Goal: Task Accomplishment & Management: Use online tool/utility

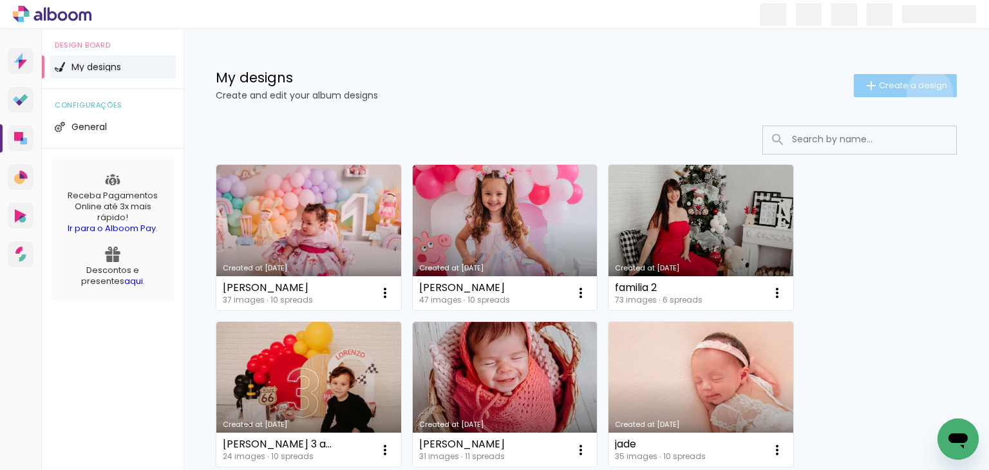
click at [919, 93] on paper-button "Create a design" at bounding box center [905, 85] width 103 height 23
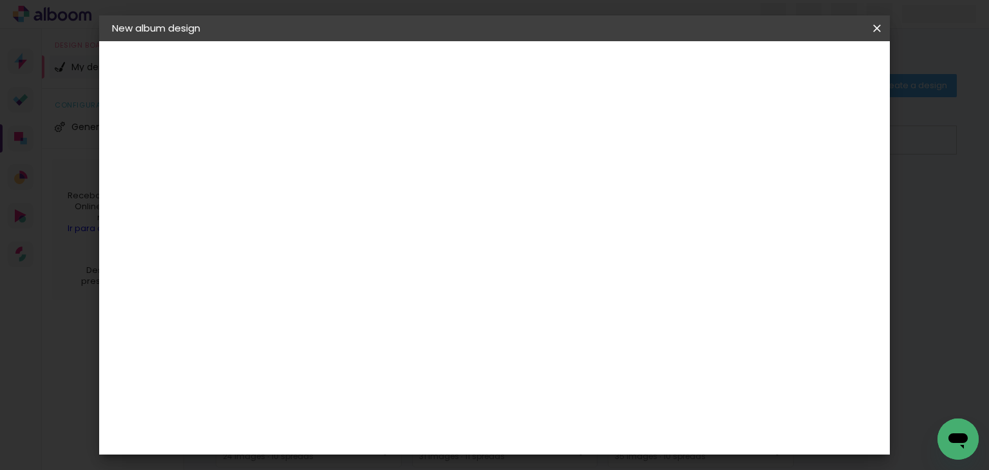
click at [323, 181] on input at bounding box center [323, 173] width 0 height 20
type input "[PERSON_NAME] 4 anos"
type paper-input "[PERSON_NAME] 4 anos"
click at [376, 71] on paper-button "Next" at bounding box center [353, 68] width 46 height 22
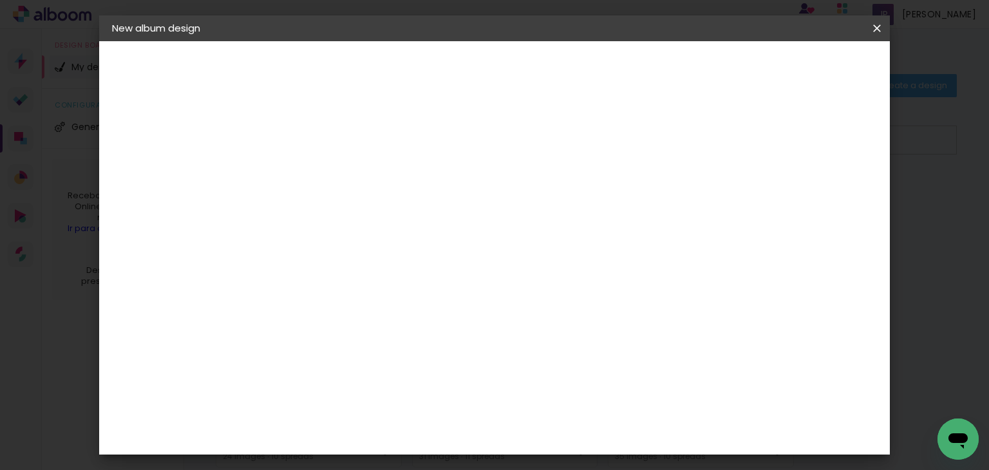
click at [532, 60] on paper-button "Next" at bounding box center [509, 68] width 46 height 22
click at [408, 361] on span "15 × 15" at bounding box center [379, 374] width 58 height 26
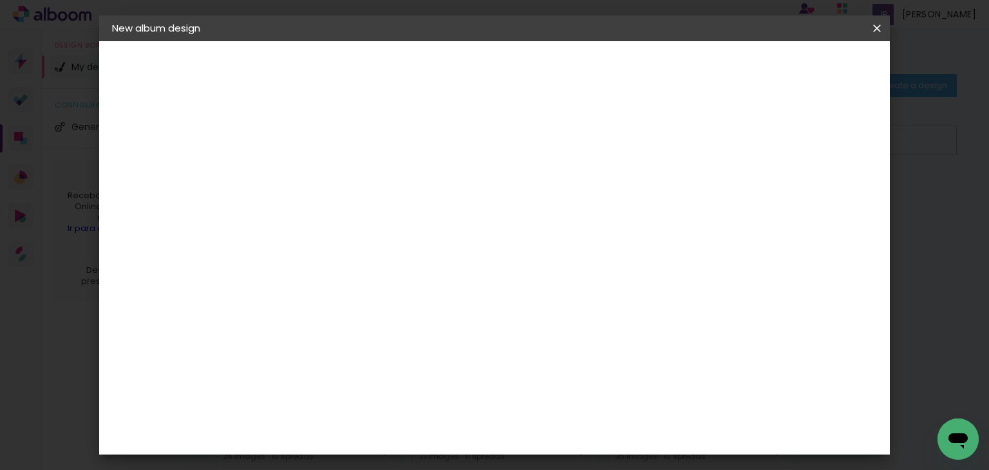
click at [0, 0] on slot "Next" at bounding box center [0, 0] width 0 height 0
click at [670, 64] on span "Start design" at bounding box center [643, 68] width 54 height 9
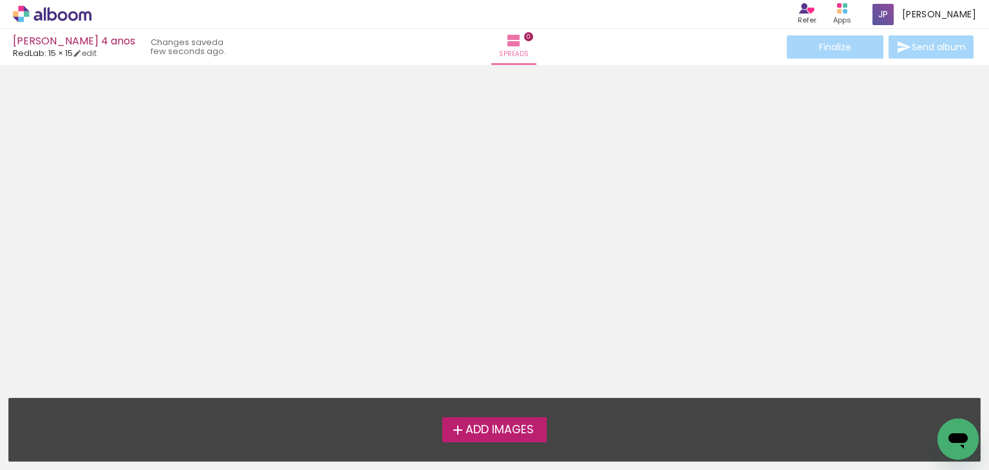
click at [488, 424] on span "Add Images" at bounding box center [499, 430] width 68 height 12
click at [0, 0] on input "file" at bounding box center [0, 0] width 0 height 0
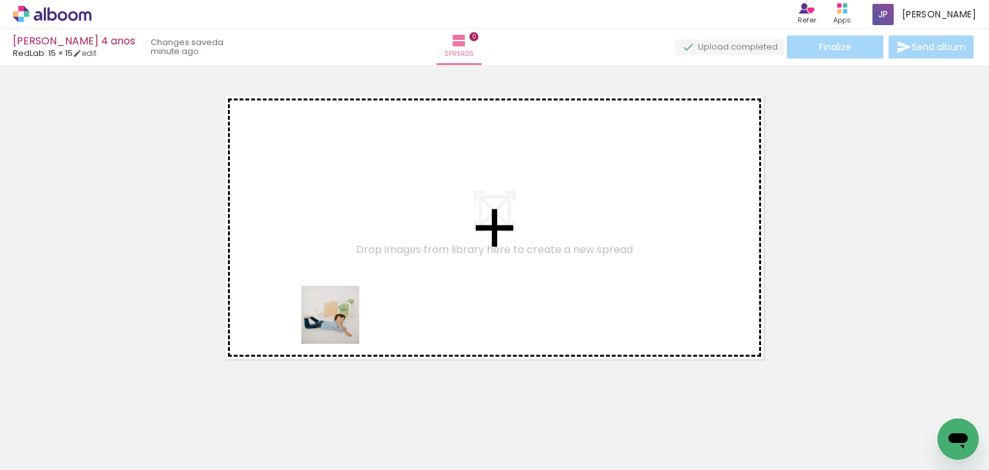
drag, startPoint x: 352, startPoint y: 436, endPoint x: 336, endPoint y: 317, distance: 120.8
click at [336, 317] on quentale-workspace at bounding box center [494, 235] width 989 height 470
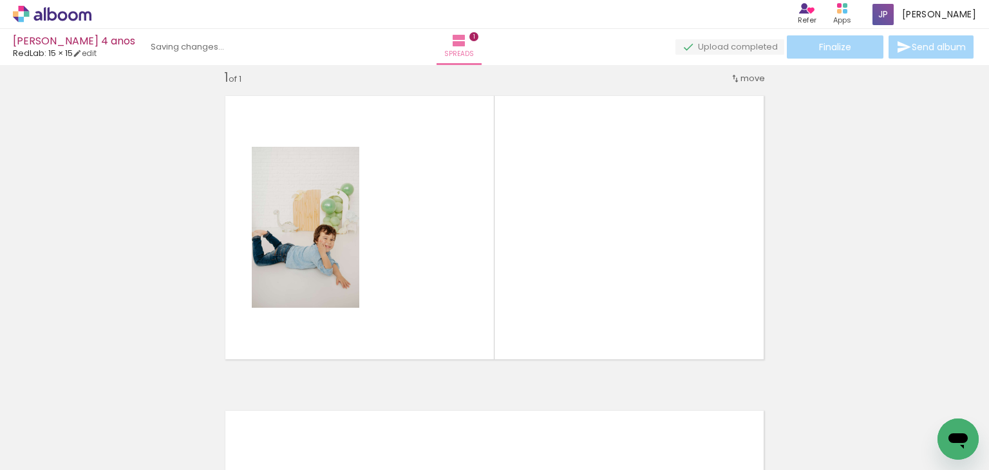
scroll to position [16, 0]
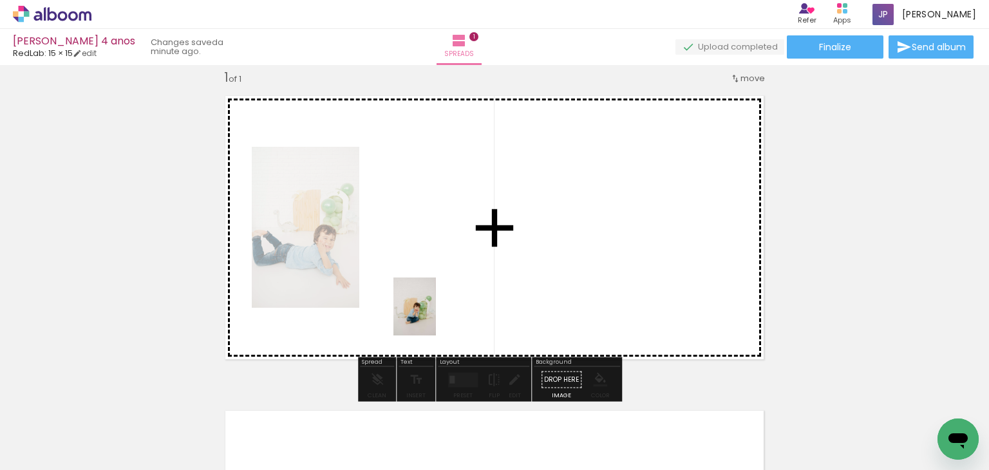
drag, startPoint x: 427, startPoint y: 429, endPoint x: 429, endPoint y: 306, distance: 123.6
click at [429, 306] on quentale-workspace at bounding box center [494, 235] width 989 height 470
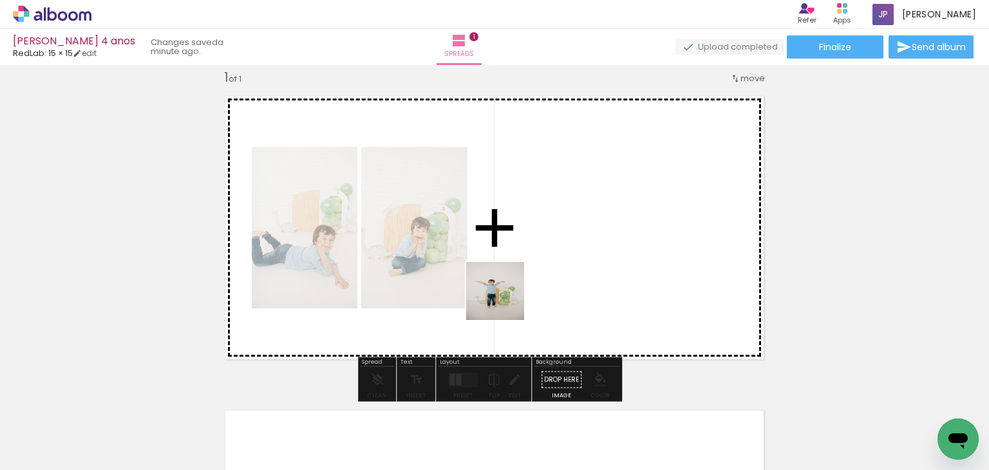
drag, startPoint x: 277, startPoint y: 420, endPoint x: 524, endPoint y: 291, distance: 278.5
click at [524, 291] on quentale-workspace at bounding box center [494, 235] width 989 height 470
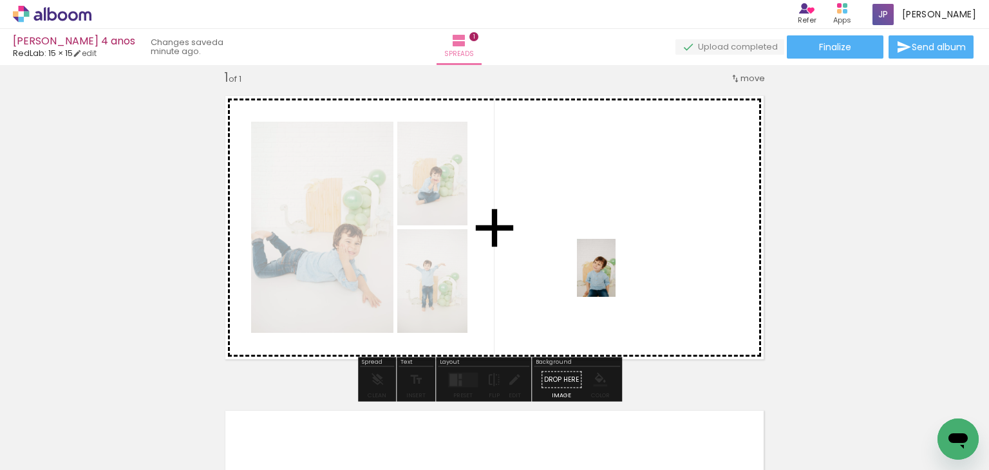
drag, startPoint x: 212, startPoint y: 424, endPoint x: 621, endPoint y: 276, distance: 434.0
click at [621, 276] on quentale-workspace at bounding box center [494, 235] width 989 height 470
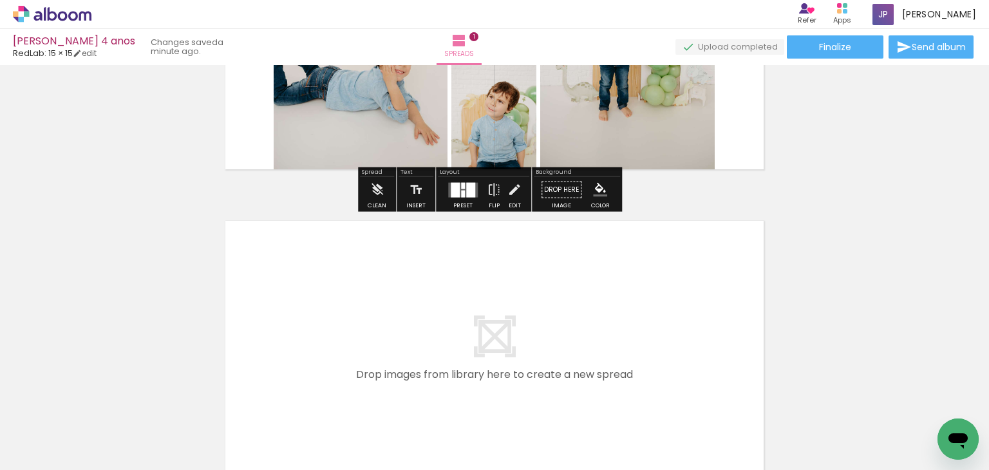
scroll to position [207, 0]
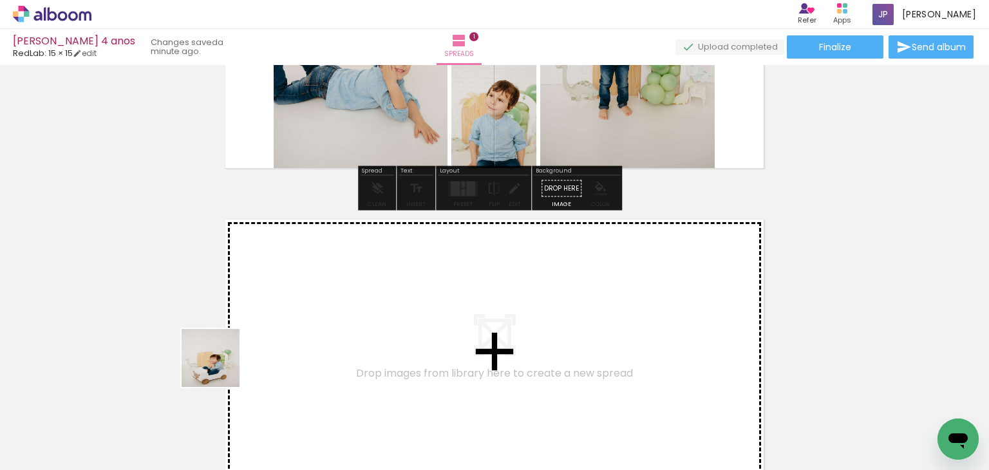
drag, startPoint x: 142, startPoint y: 431, endPoint x: 258, endPoint y: 335, distance: 150.4
click at [258, 335] on quentale-workspace at bounding box center [494, 235] width 989 height 470
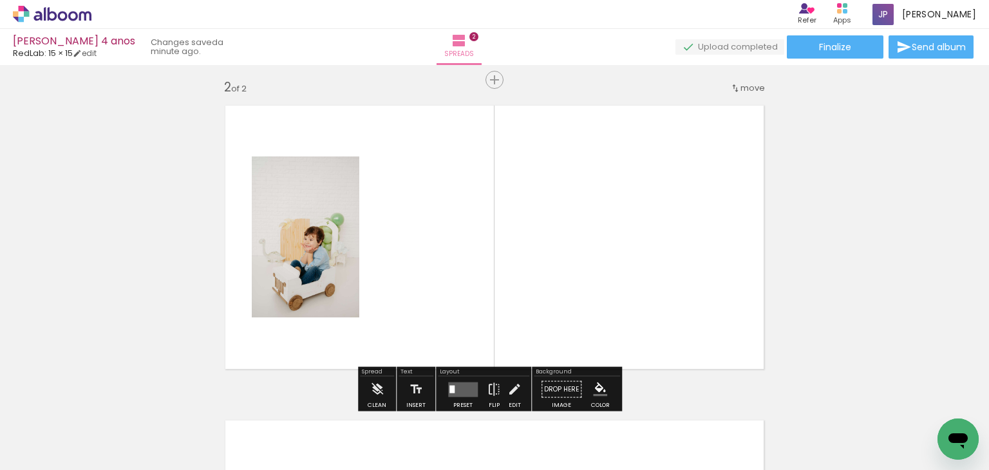
scroll to position [331, 0]
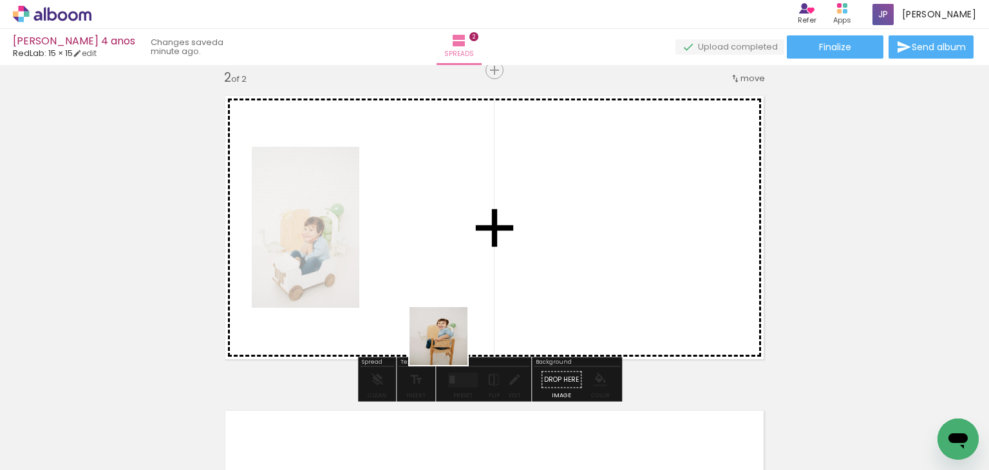
drag, startPoint x: 489, startPoint y: 436, endPoint x: 435, endPoint y: 307, distance: 139.7
click at [435, 307] on quentale-workspace at bounding box center [494, 235] width 989 height 470
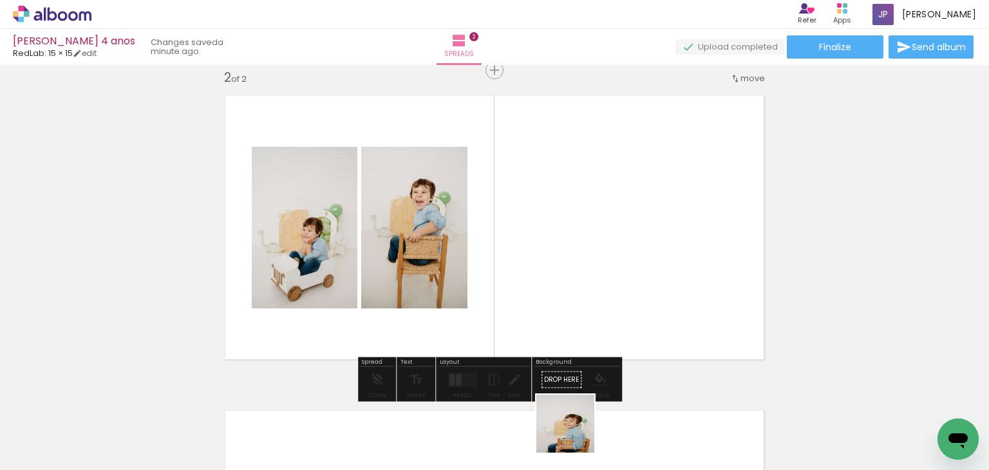
drag, startPoint x: 575, startPoint y: 445, endPoint x: 550, endPoint y: 319, distance: 128.5
click at [550, 319] on quentale-workspace at bounding box center [494, 235] width 989 height 470
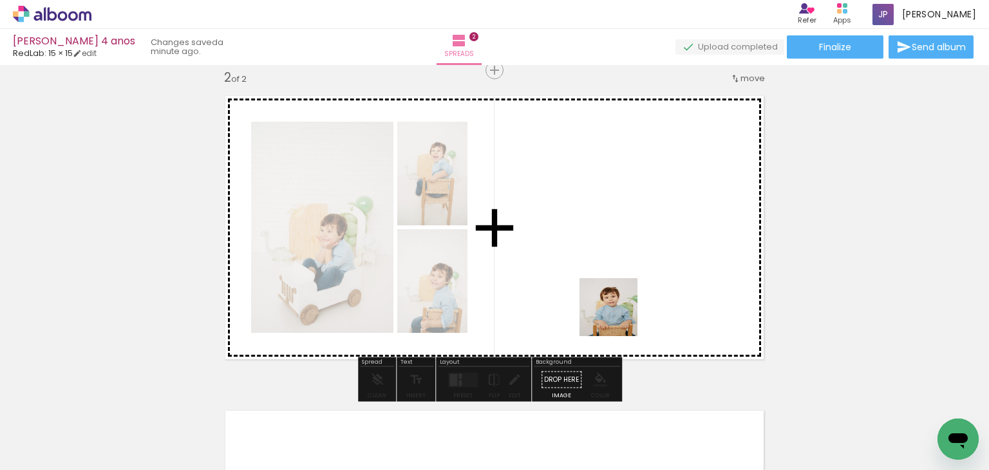
drag, startPoint x: 648, startPoint y: 437, endPoint x: 618, endPoint y: 315, distance: 125.9
click at [618, 315] on quentale-workspace at bounding box center [494, 235] width 989 height 470
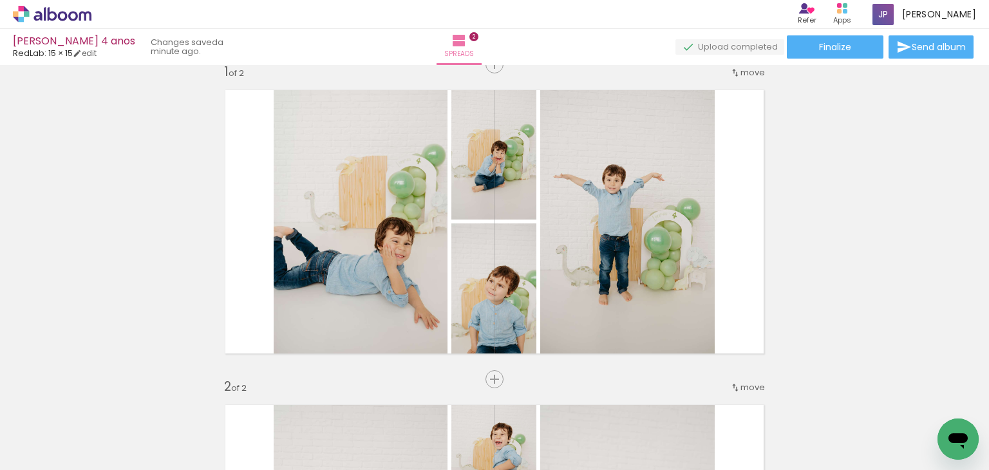
scroll to position [19, 0]
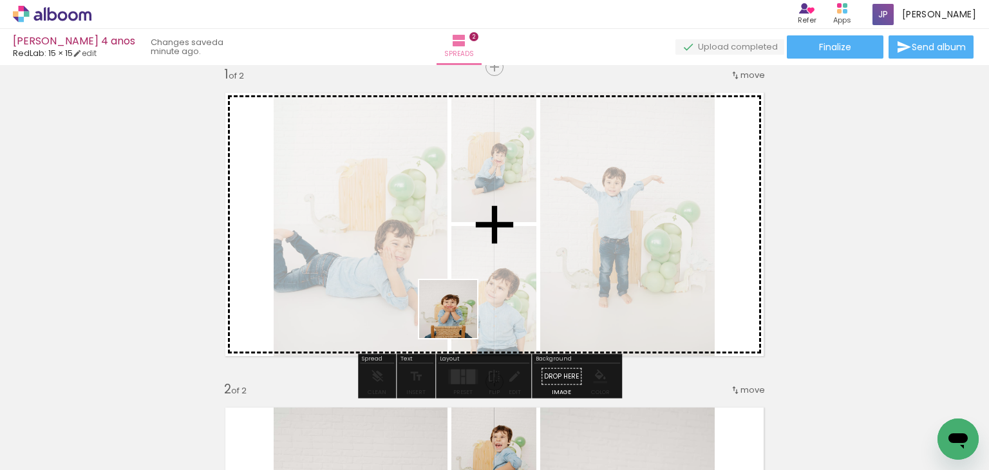
drag, startPoint x: 441, startPoint y: 424, endPoint x: 456, endPoint y: 309, distance: 116.2
click at [456, 309] on quentale-workspace at bounding box center [494, 235] width 989 height 470
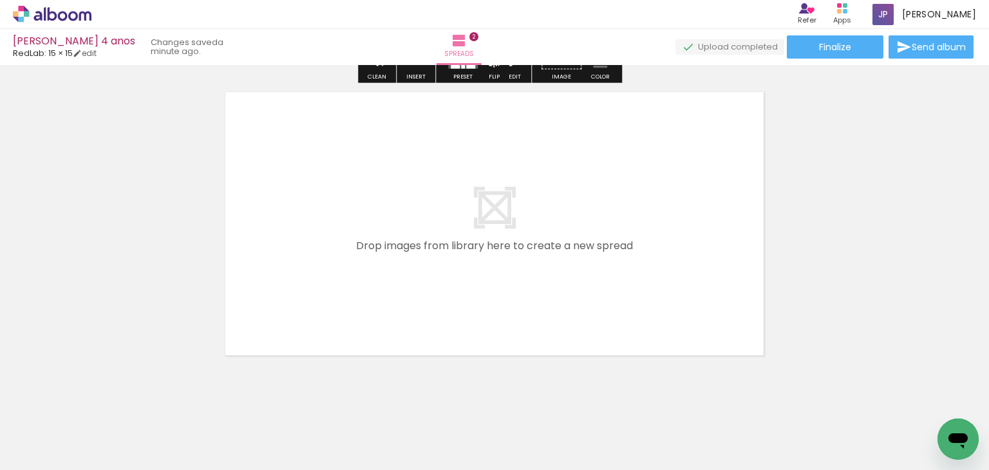
scroll to position [667, 0]
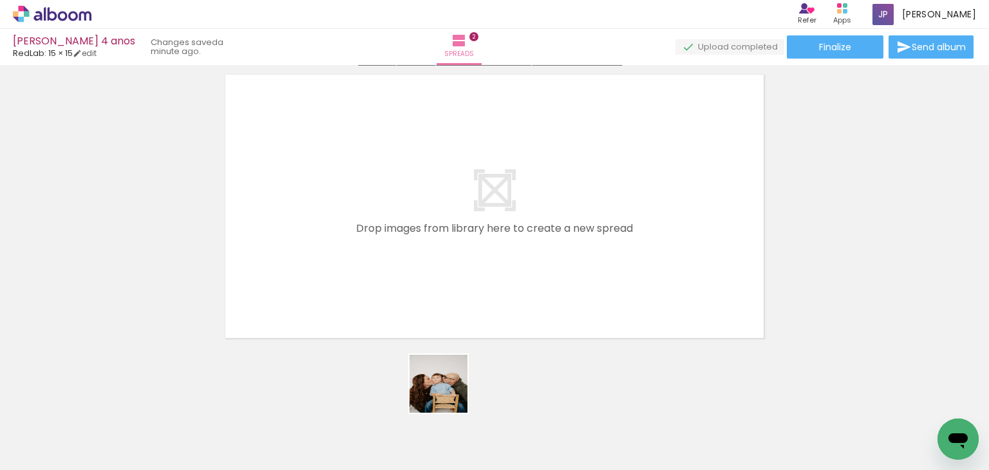
drag, startPoint x: 496, startPoint y: 433, endPoint x: 391, endPoint y: 346, distance: 136.8
click at [391, 346] on quentale-workspace at bounding box center [494, 235] width 989 height 470
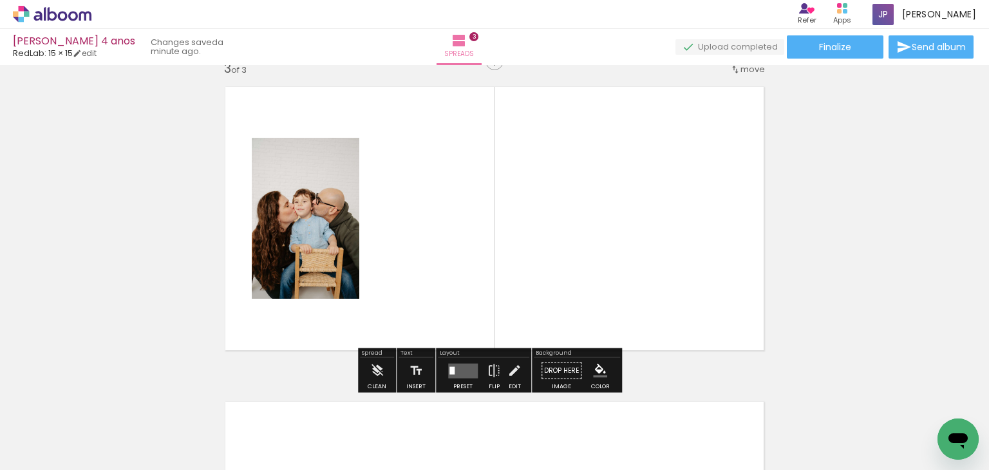
scroll to position [646, 0]
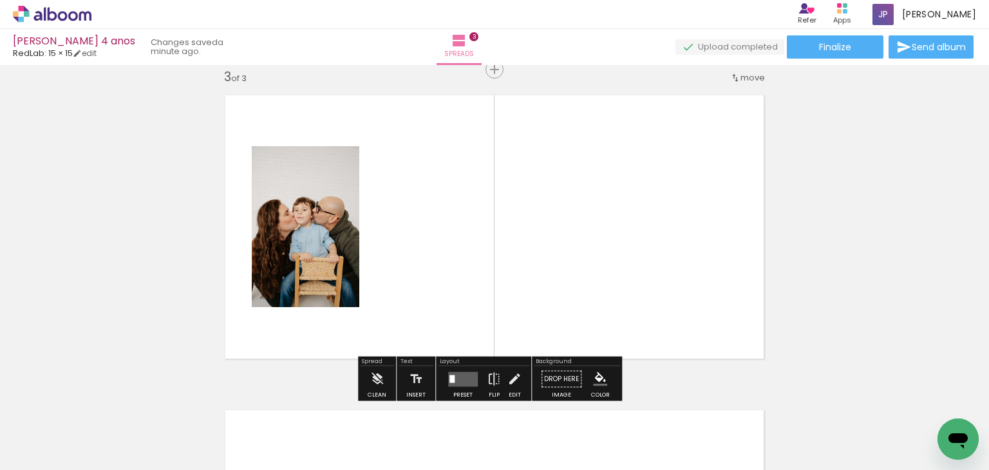
click at [580, 447] on quentale-thumb at bounding box center [563, 426] width 72 height 74
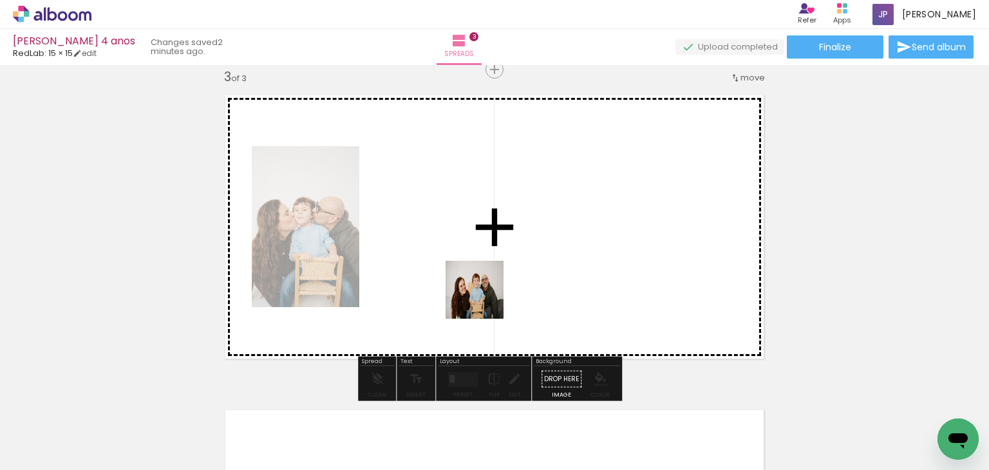
drag, startPoint x: 577, startPoint y: 440, endPoint x: 483, endPoint y: 299, distance: 168.9
click at [483, 299] on quentale-workspace at bounding box center [494, 235] width 989 height 470
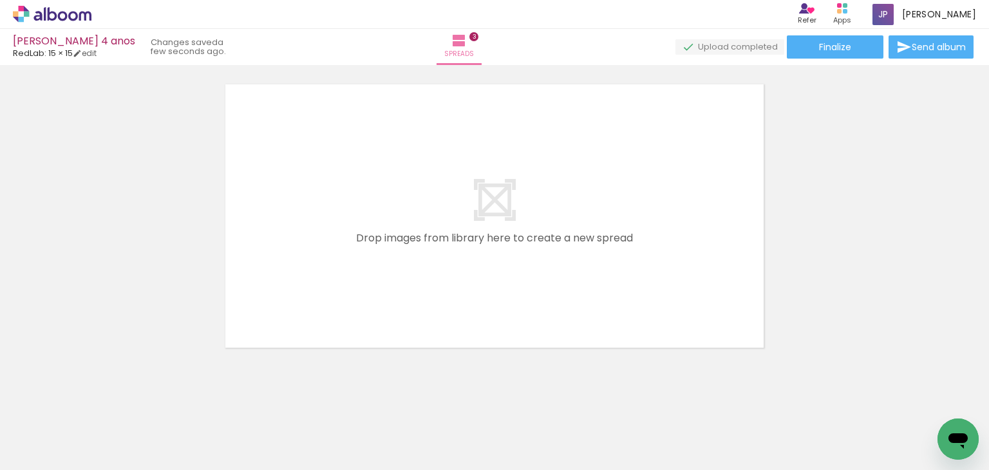
scroll to position [985, 0]
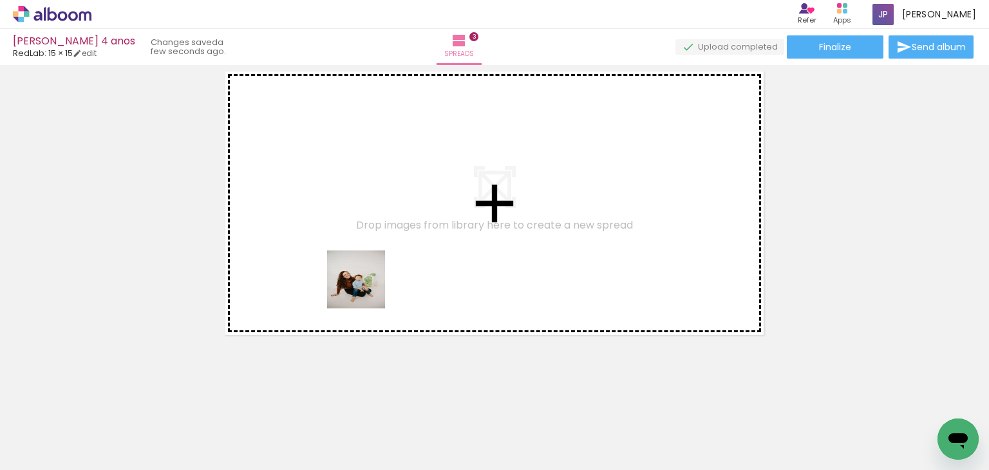
drag, startPoint x: 364, startPoint y: 429, endPoint x: 366, endPoint y: 250, distance: 179.0
click at [366, 250] on quentale-workspace at bounding box center [494, 235] width 989 height 470
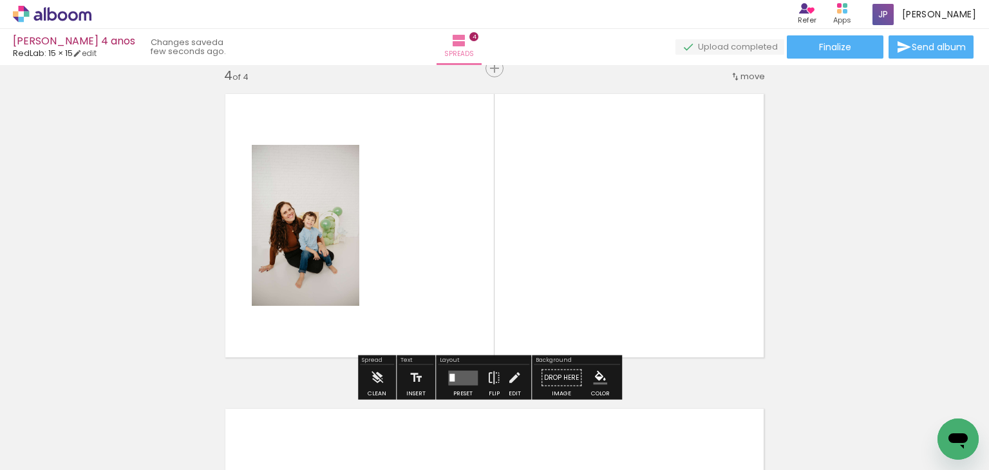
scroll to position [961, 0]
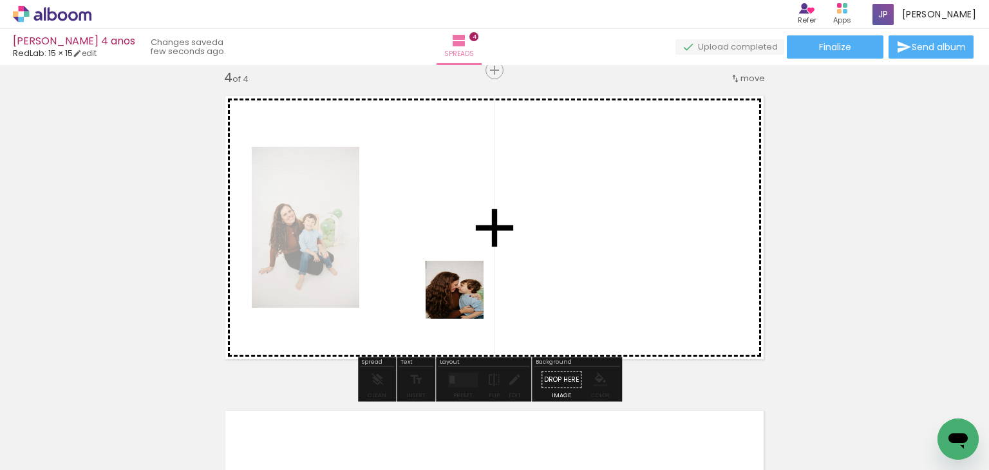
drag, startPoint x: 456, startPoint y: 431, endPoint x: 464, endPoint y: 297, distance: 134.8
click at [464, 297] on quentale-workspace at bounding box center [494, 235] width 989 height 470
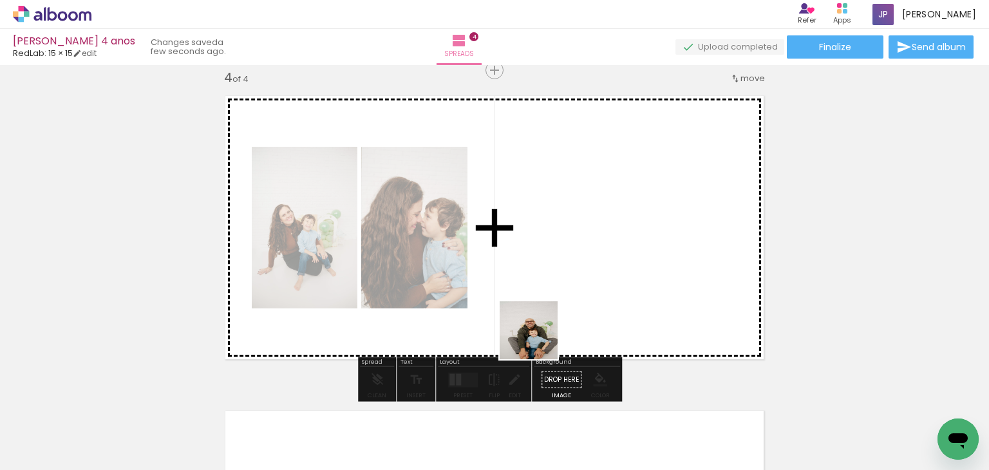
drag, startPoint x: 516, startPoint y: 427, endPoint x: 547, endPoint y: 305, distance: 126.0
click at [547, 305] on quentale-workspace at bounding box center [494, 235] width 989 height 470
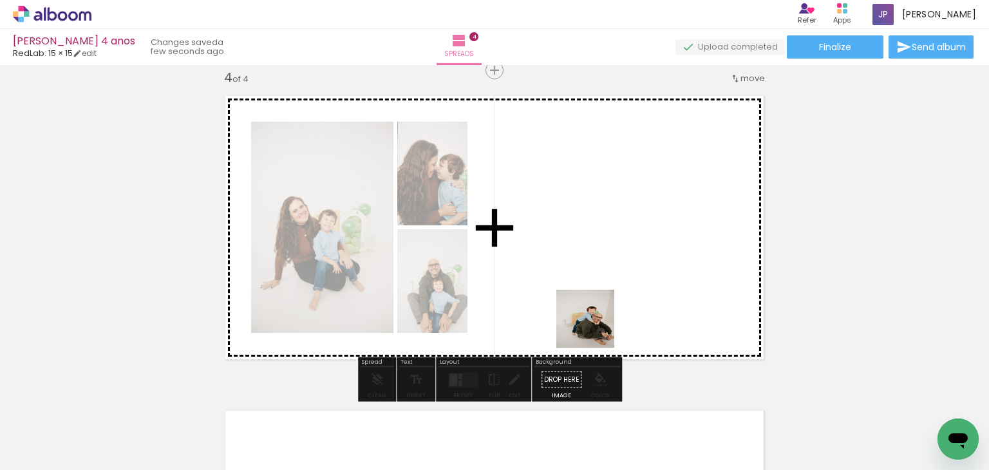
drag, startPoint x: 581, startPoint y: 420, endPoint x: 597, endPoint y: 308, distance: 113.8
click at [597, 308] on quentale-workspace at bounding box center [494, 235] width 989 height 470
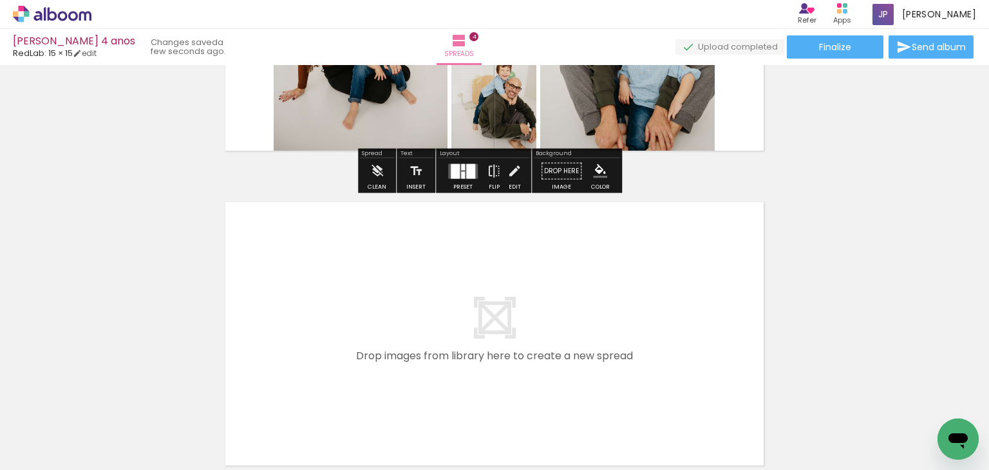
scroll to position [1170, 0]
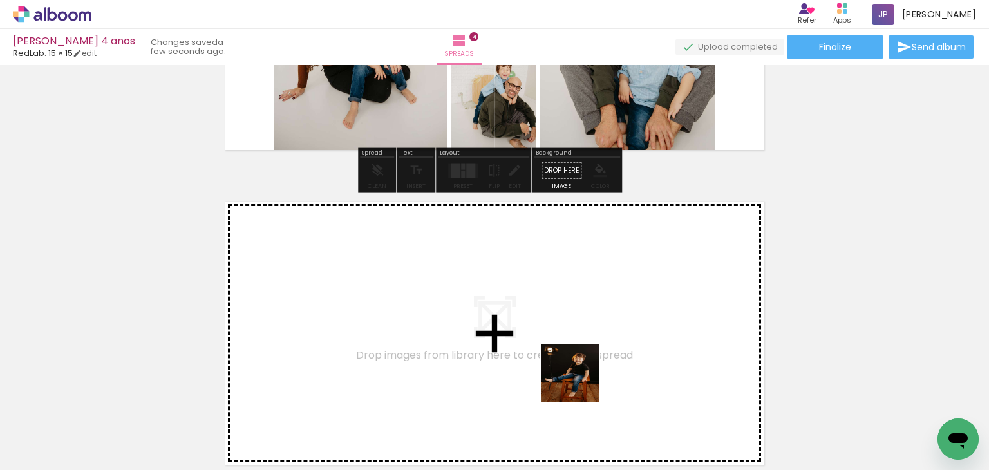
drag, startPoint x: 659, startPoint y: 434, endPoint x: 549, endPoint y: 355, distance: 136.1
click at [549, 355] on quentale-workspace at bounding box center [494, 235] width 989 height 470
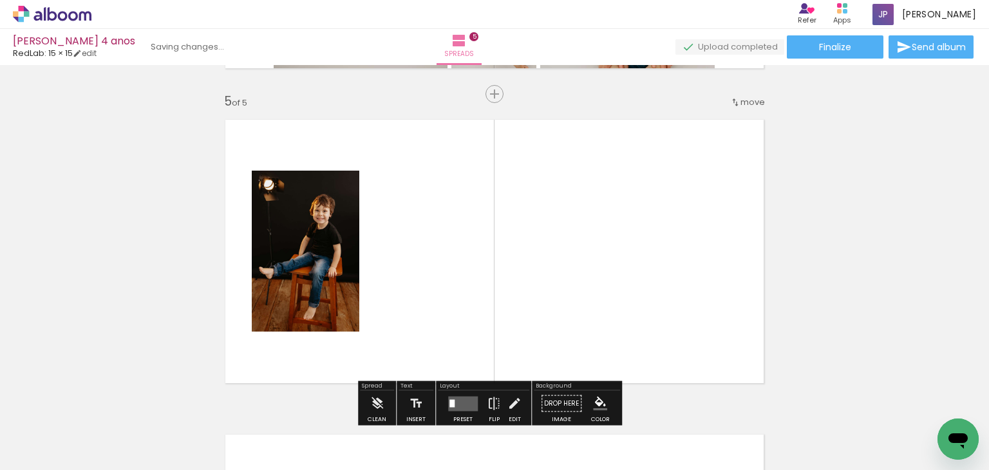
scroll to position [1275, 0]
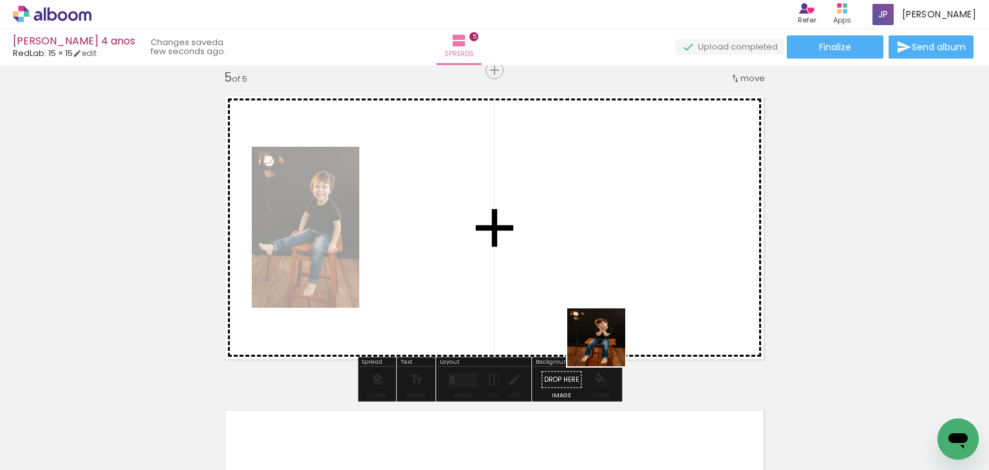
drag, startPoint x: 725, startPoint y: 422, endPoint x: 594, endPoint y: 335, distance: 156.6
click at [594, 335] on quentale-workspace at bounding box center [494, 235] width 989 height 470
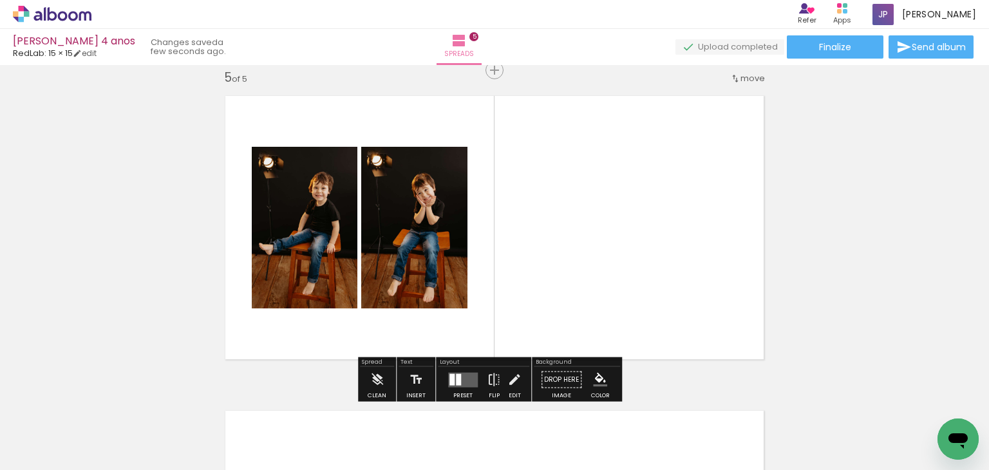
drag, startPoint x: 816, startPoint y: 418, endPoint x: 702, endPoint y: 315, distance: 153.6
click at [702, 315] on quentale-workspace at bounding box center [494, 235] width 989 height 470
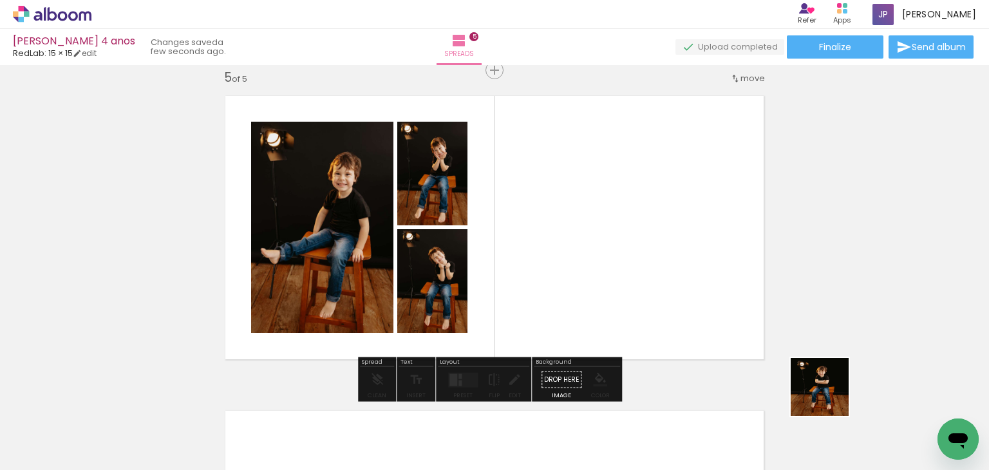
drag, startPoint x: 881, startPoint y: 410, endPoint x: 718, endPoint y: 315, distance: 187.8
click at [718, 315] on quentale-workspace at bounding box center [494, 235] width 989 height 470
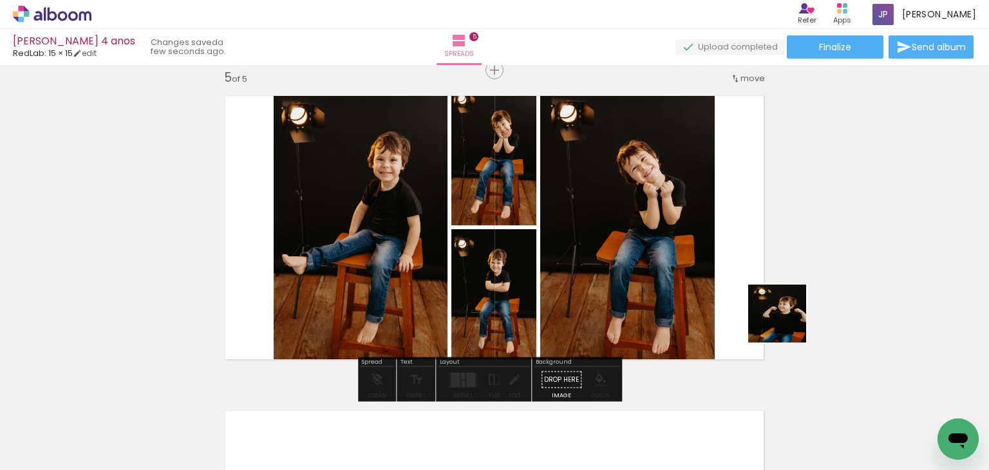
drag, startPoint x: 953, startPoint y: 400, endPoint x: 708, endPoint y: 289, distance: 268.5
click at [708, 289] on quentale-workspace at bounding box center [494, 235] width 989 height 470
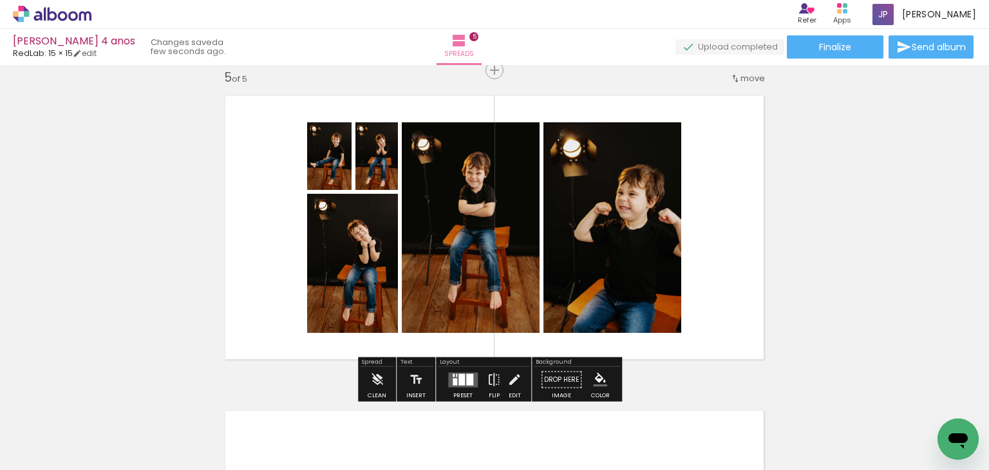
scroll to position [0, 901]
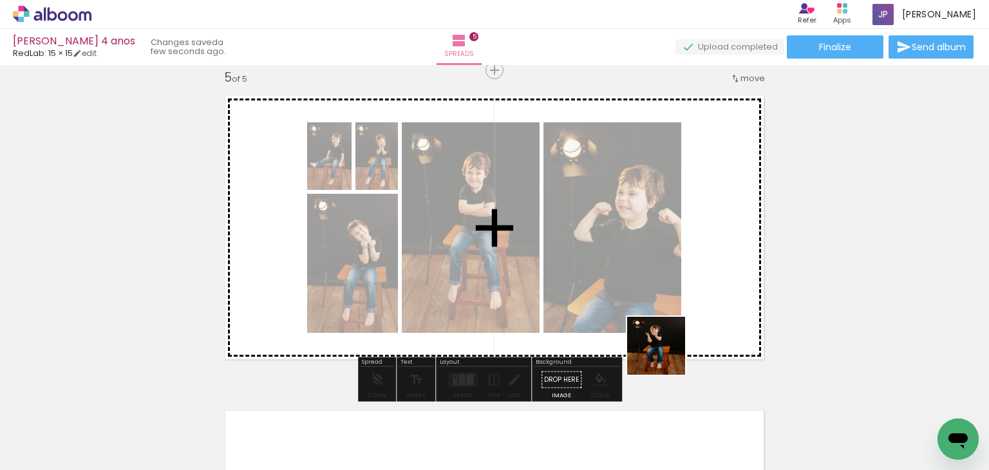
drag, startPoint x: 675, startPoint y: 435, endPoint x: 662, endPoint y: 314, distance: 121.7
click at [662, 314] on quentale-workspace at bounding box center [494, 235] width 989 height 470
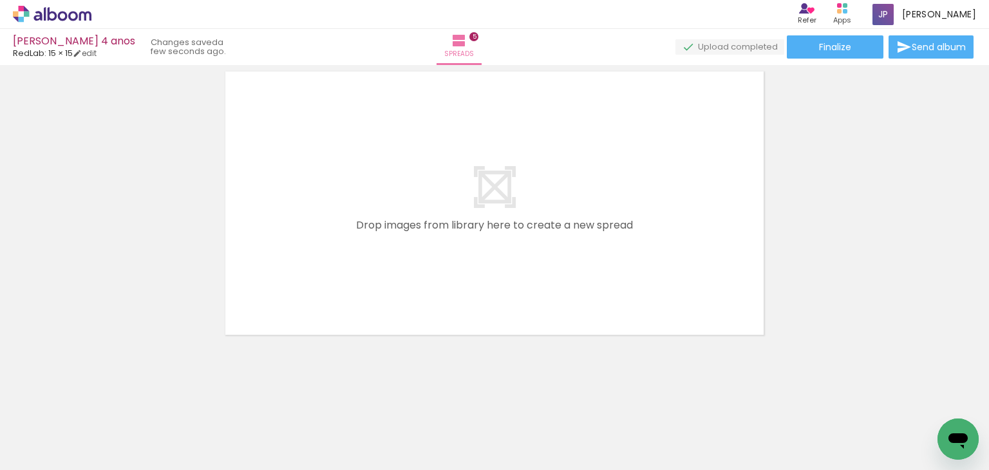
scroll to position [0, 1195]
drag, startPoint x: 453, startPoint y: 435, endPoint x: 447, endPoint y: 313, distance: 122.5
click at [447, 313] on quentale-workspace at bounding box center [494, 235] width 989 height 470
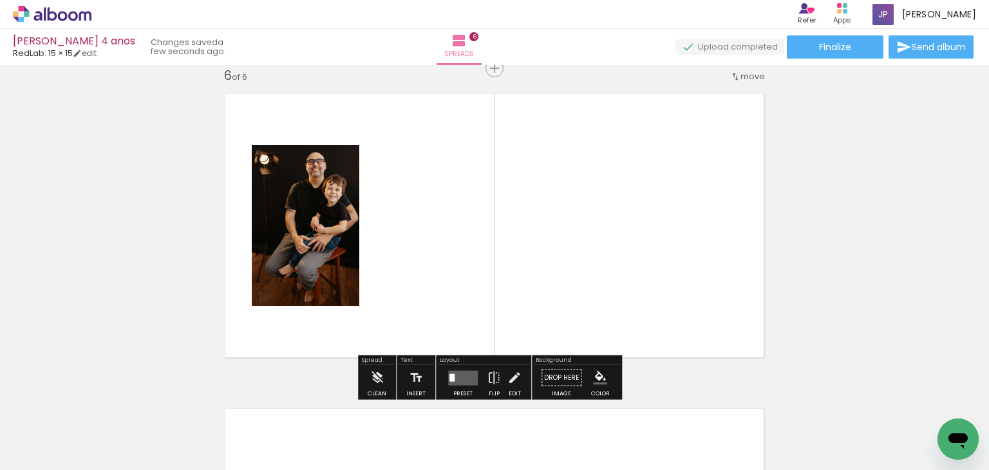
scroll to position [1590, 0]
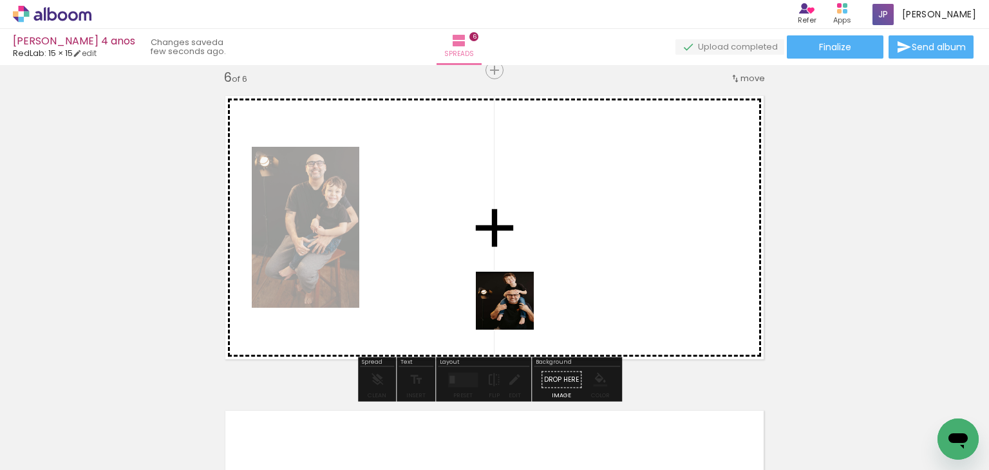
drag, startPoint x: 536, startPoint y: 435, endPoint x: 512, endPoint y: 297, distance: 139.1
click at [512, 297] on quentale-workspace at bounding box center [494, 235] width 989 height 470
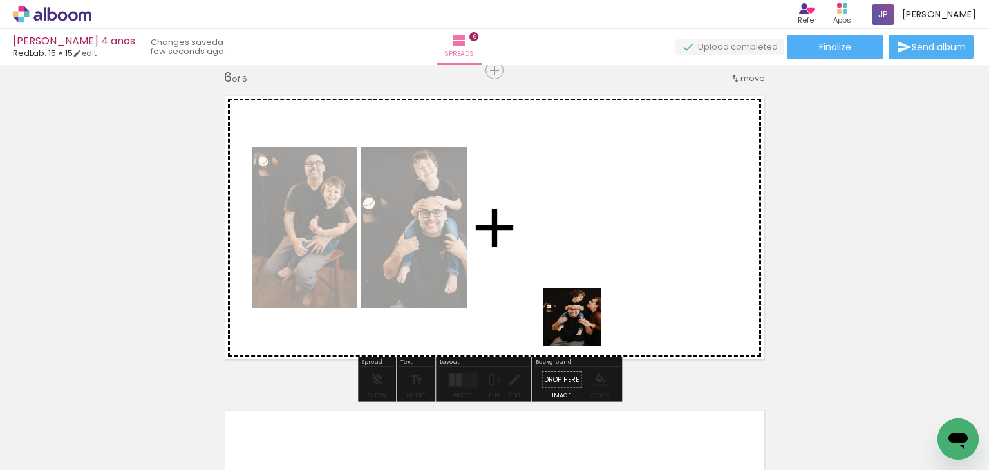
drag, startPoint x: 594, startPoint y: 428, endPoint x: 579, endPoint y: 312, distance: 116.9
click at [579, 312] on quentale-workspace at bounding box center [494, 235] width 989 height 470
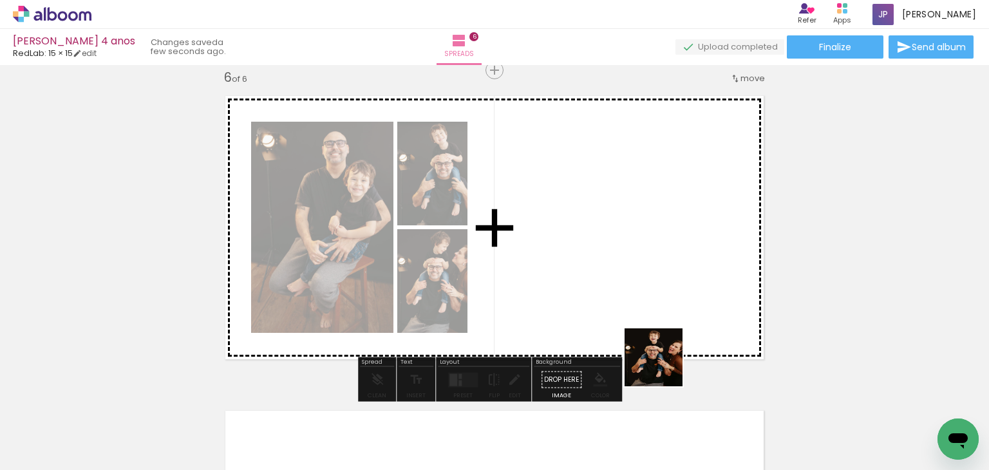
drag, startPoint x: 668, startPoint y: 430, endPoint x: 653, endPoint y: 300, distance: 130.9
click at [653, 300] on quentale-workspace at bounding box center [494, 235] width 989 height 470
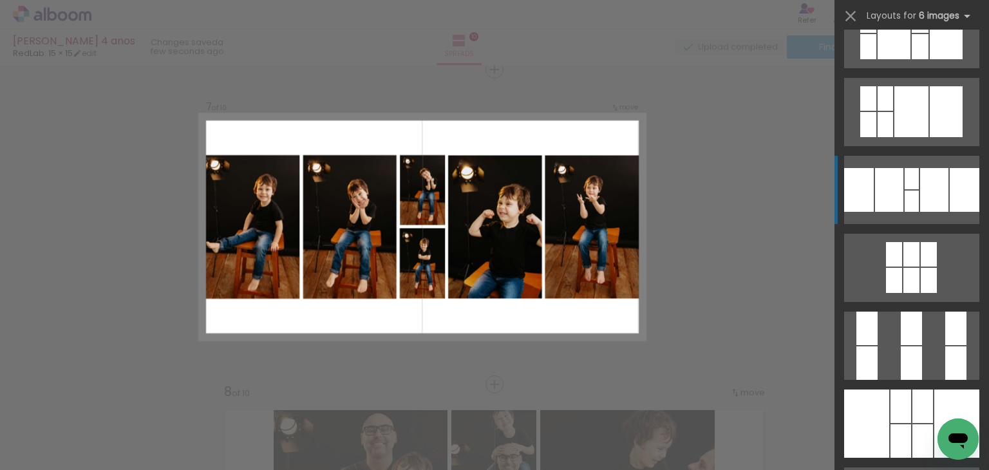
scroll to position [119, 0]
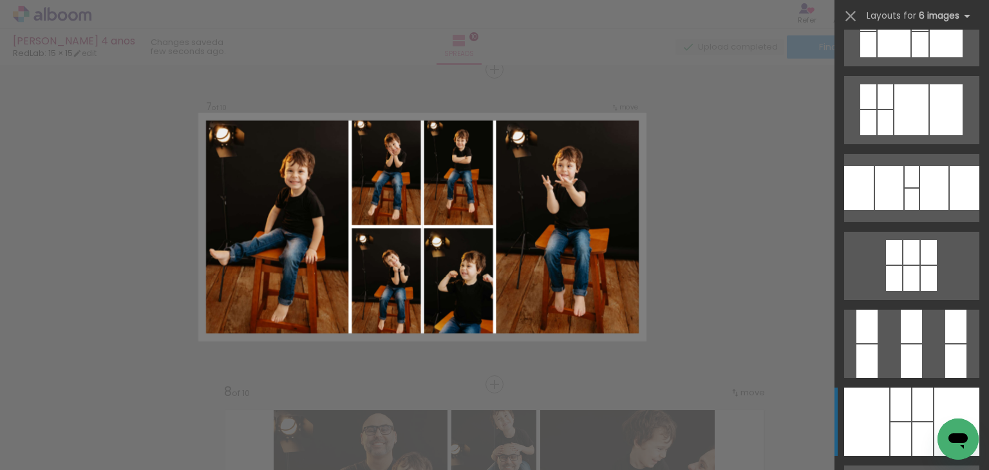
click at [874, 210] on div at bounding box center [859, 188] width 30 height 44
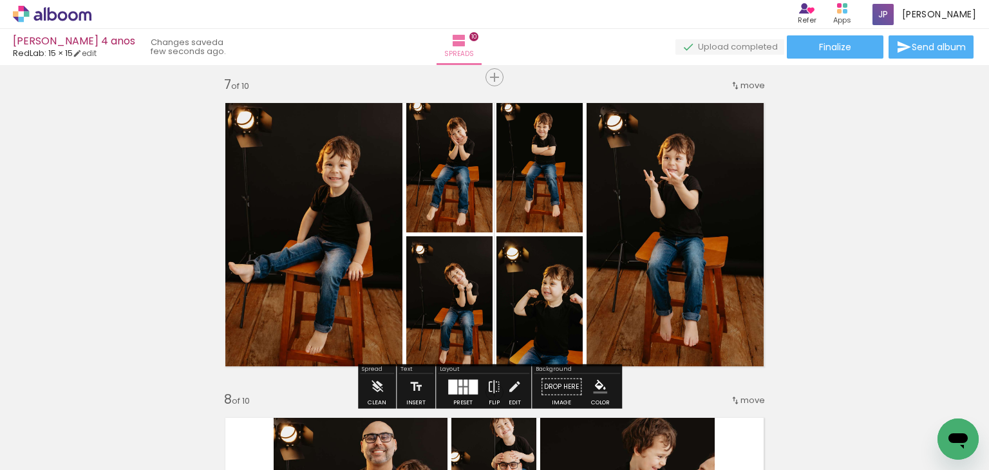
scroll to position [1898, 0]
click at [464, 380] on div at bounding box center [466, 382] width 4 height 6
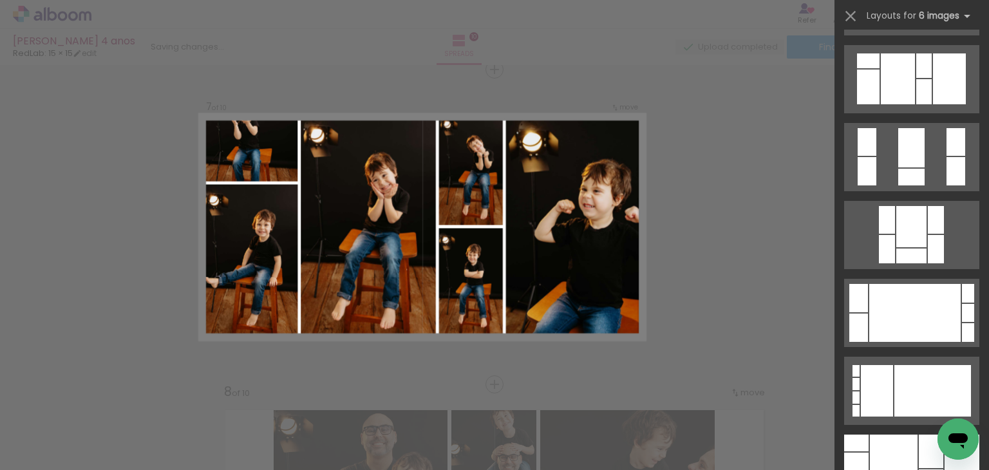
scroll to position [5459, 0]
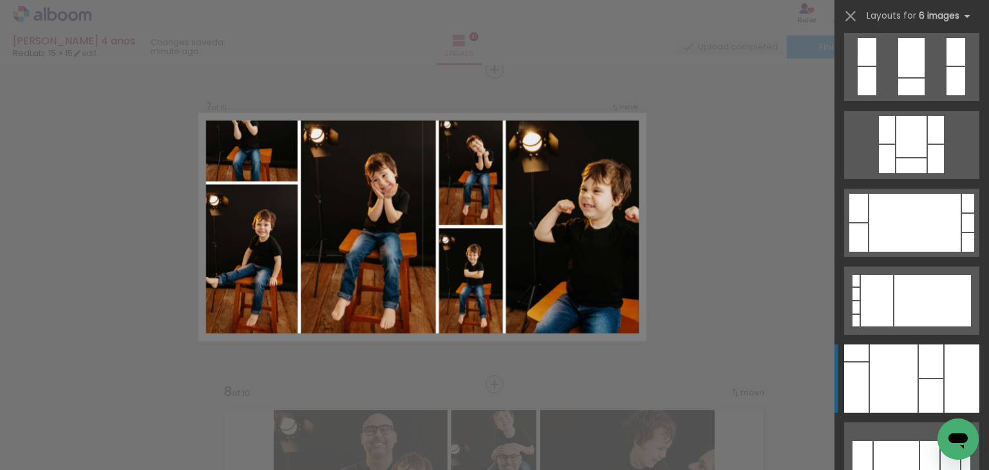
click at [889, 370] on div at bounding box center [894, 378] width 48 height 68
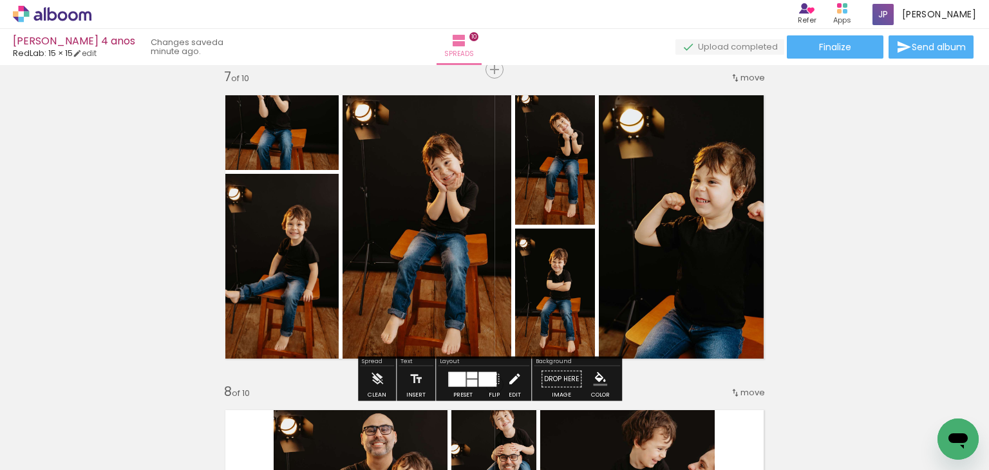
click at [512, 375] on iron-icon at bounding box center [514, 379] width 14 height 26
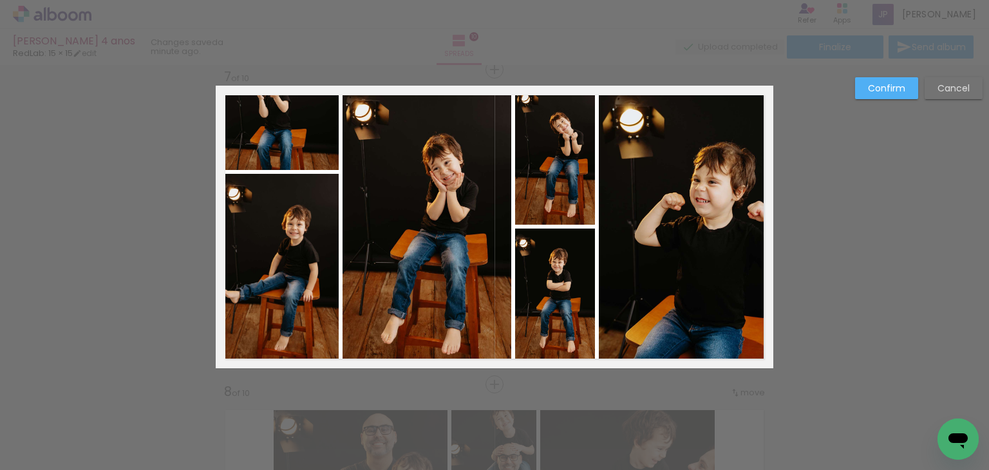
click at [599, 256] on quentale-photo at bounding box center [686, 227] width 174 height 283
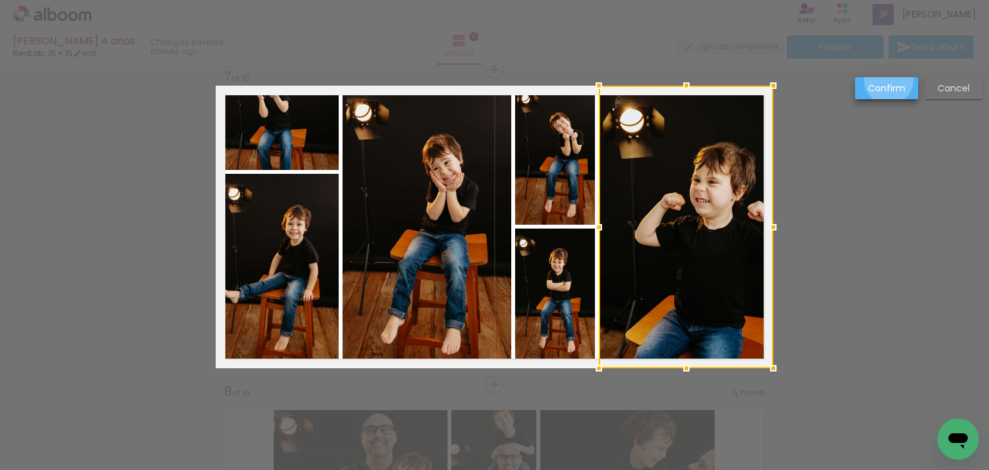
click at [890, 80] on paper-button "Confirm" at bounding box center [886, 88] width 63 height 22
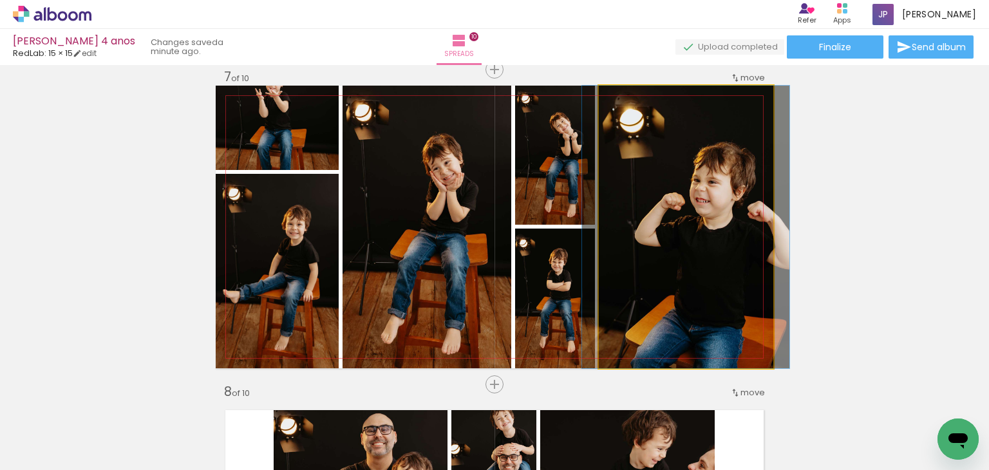
drag, startPoint x: 624, startPoint y: 99, endPoint x: 615, endPoint y: 100, distance: 9.1
type paper-slider "100"
click at [619, 100] on div at bounding box center [629, 99] width 21 height 21
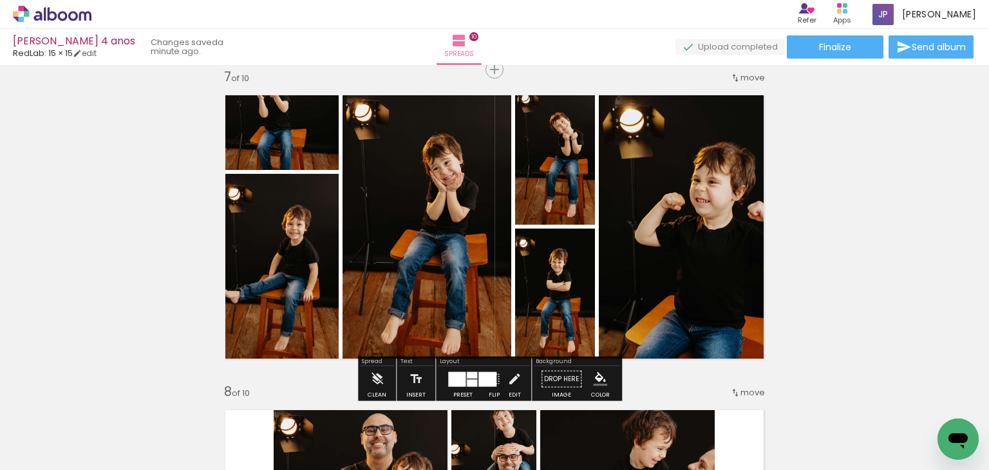
click at [239, 201] on div at bounding box center [230, 207] width 15 height 13
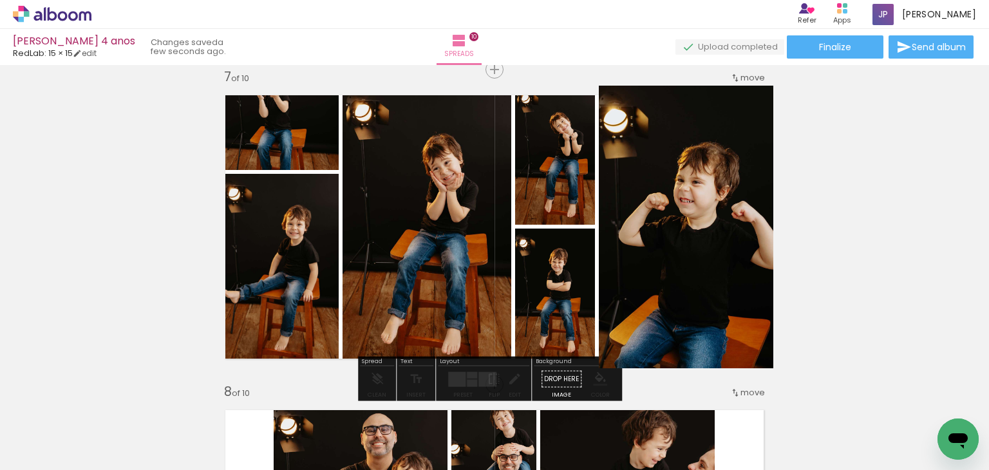
drag, startPoint x: 726, startPoint y: 121, endPoint x: 708, endPoint y: 160, distance: 43.2
